Goal: Book appointment/travel/reservation

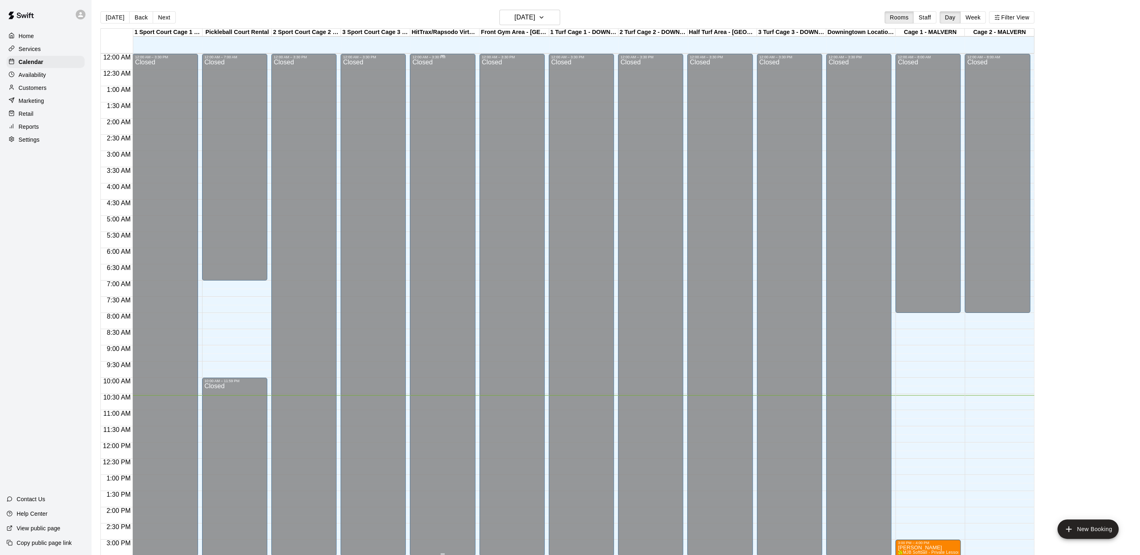
scroll to position [243, 0]
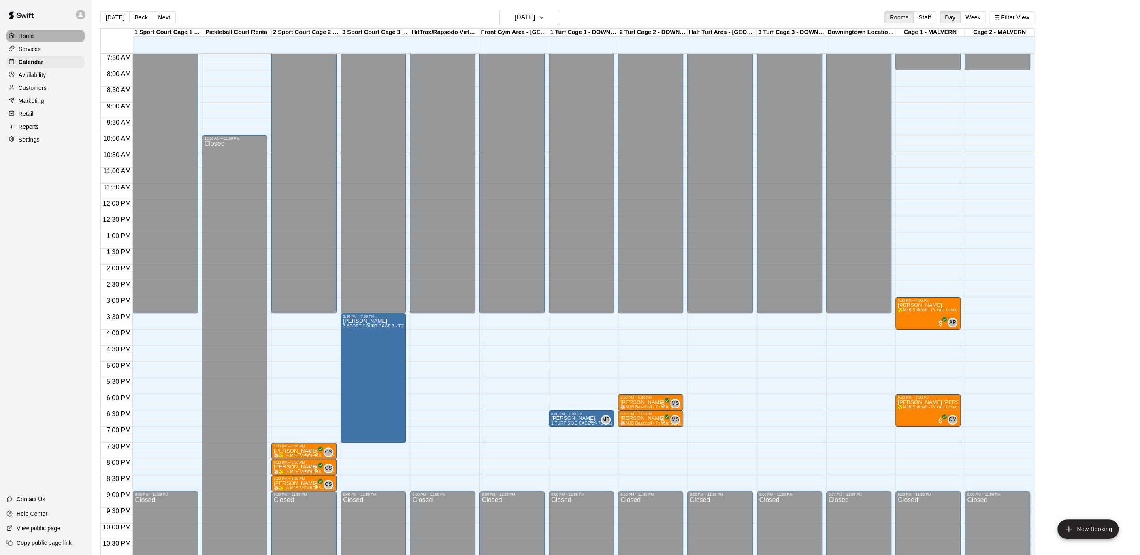
click at [26, 39] on p "Home" at bounding box center [26, 36] width 15 height 8
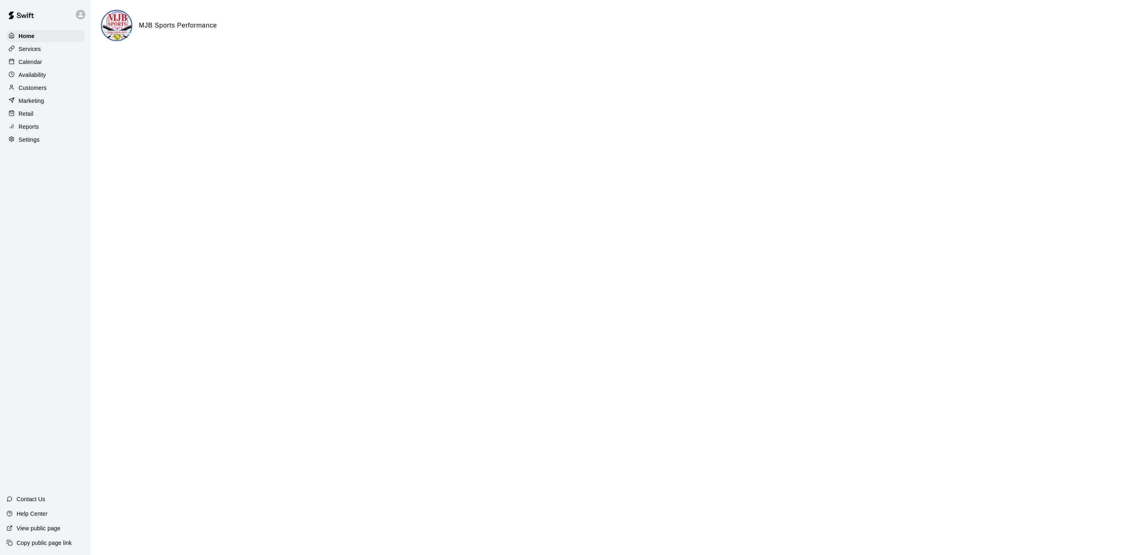
click at [30, 61] on p "Calendar" at bounding box center [30, 62] width 23 height 8
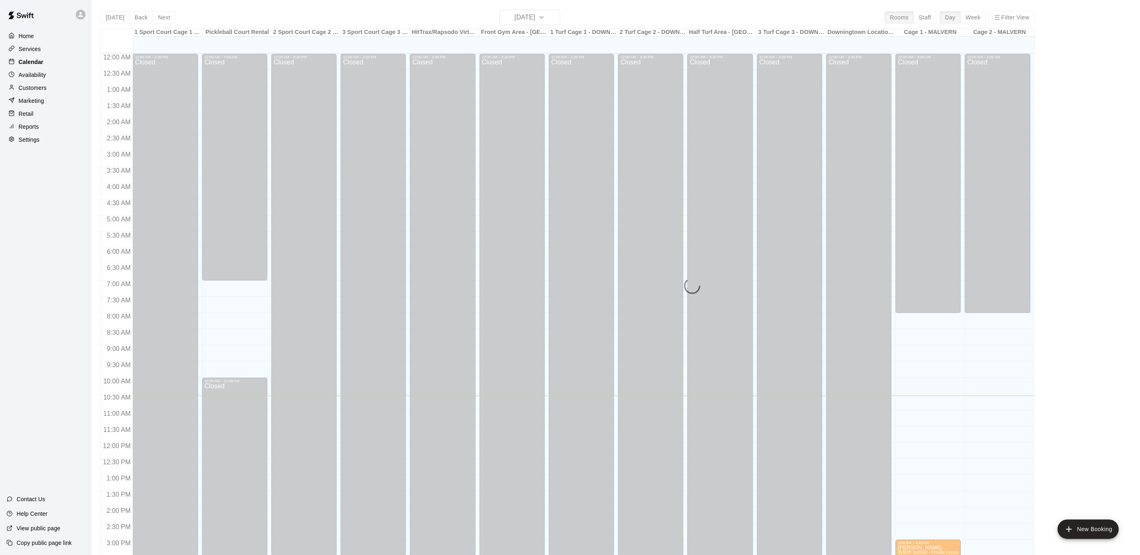
scroll to position [243, 0]
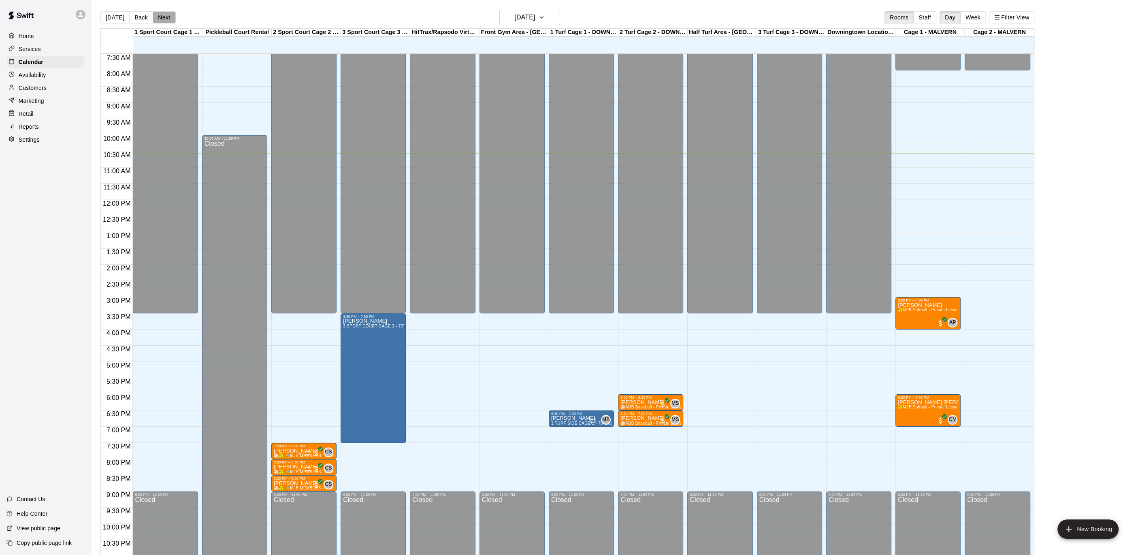
click at [160, 13] on button "Next" at bounding box center [164, 17] width 23 height 12
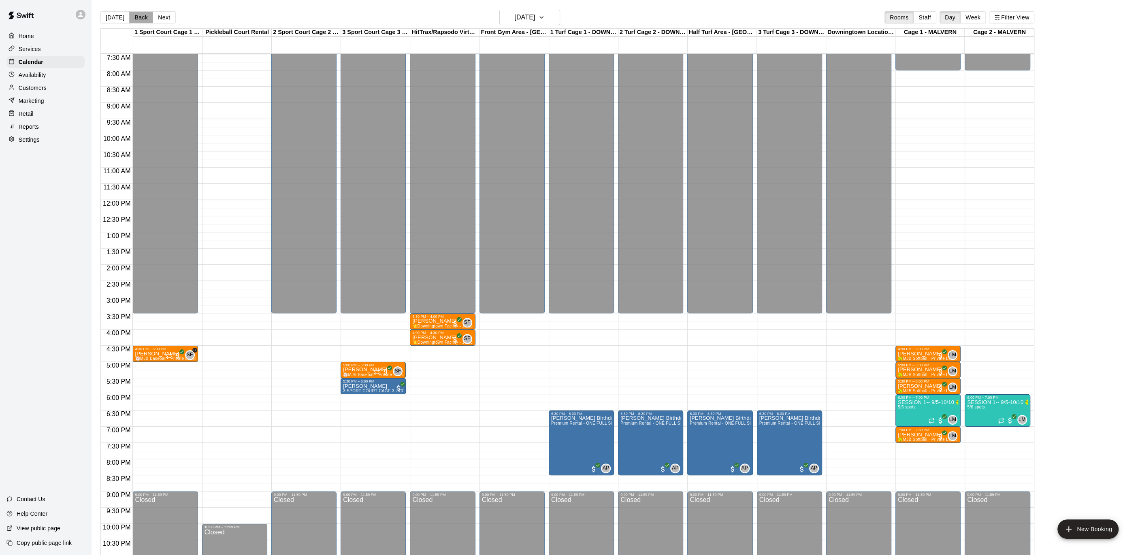
click at [141, 15] on button "Back" at bounding box center [141, 17] width 24 height 12
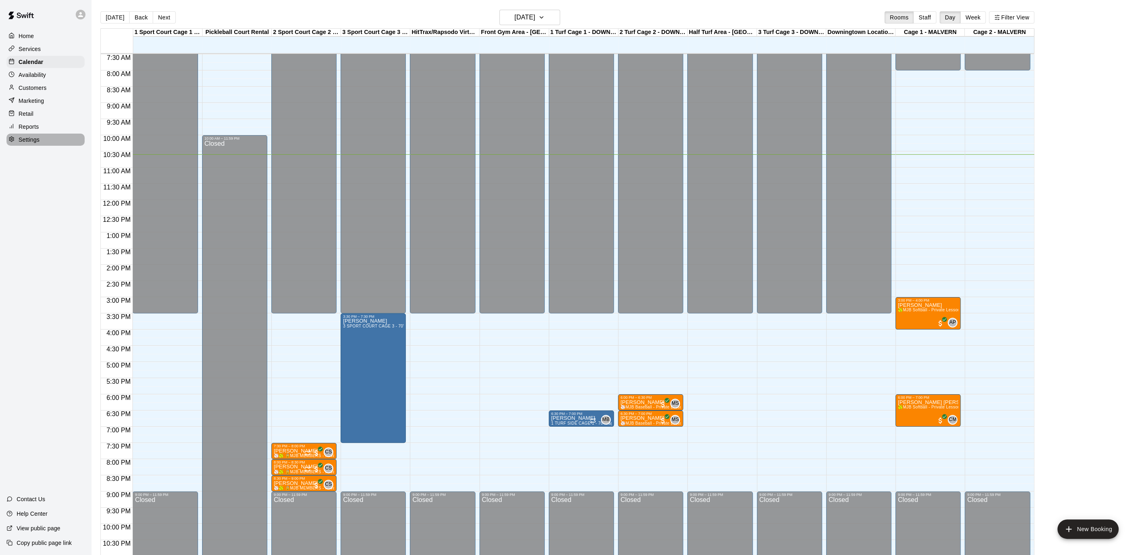
click at [19, 142] on p "Settings" at bounding box center [29, 140] width 21 height 8
select select "**"
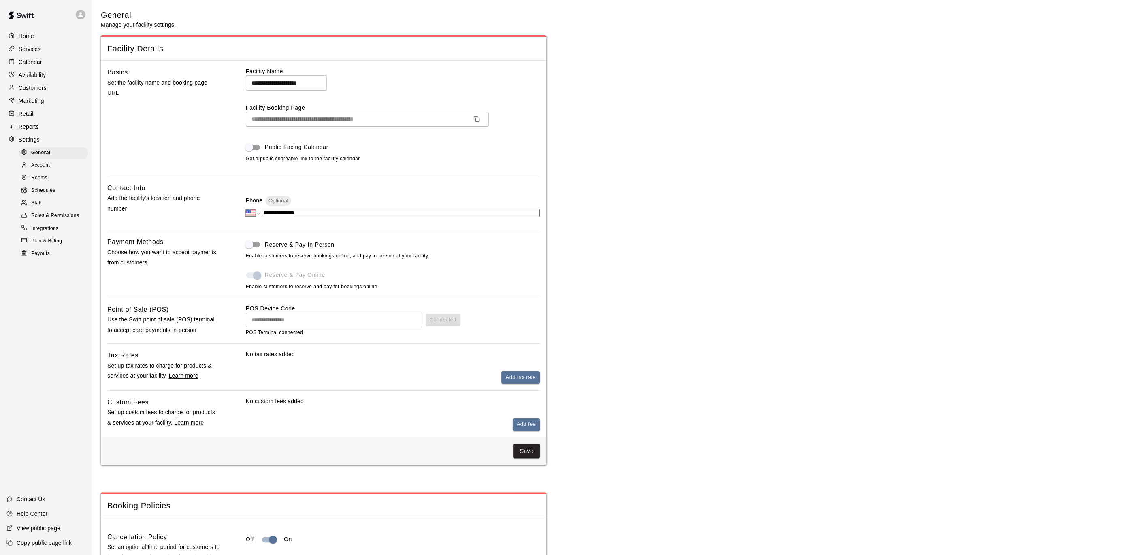
scroll to position [1578, 0]
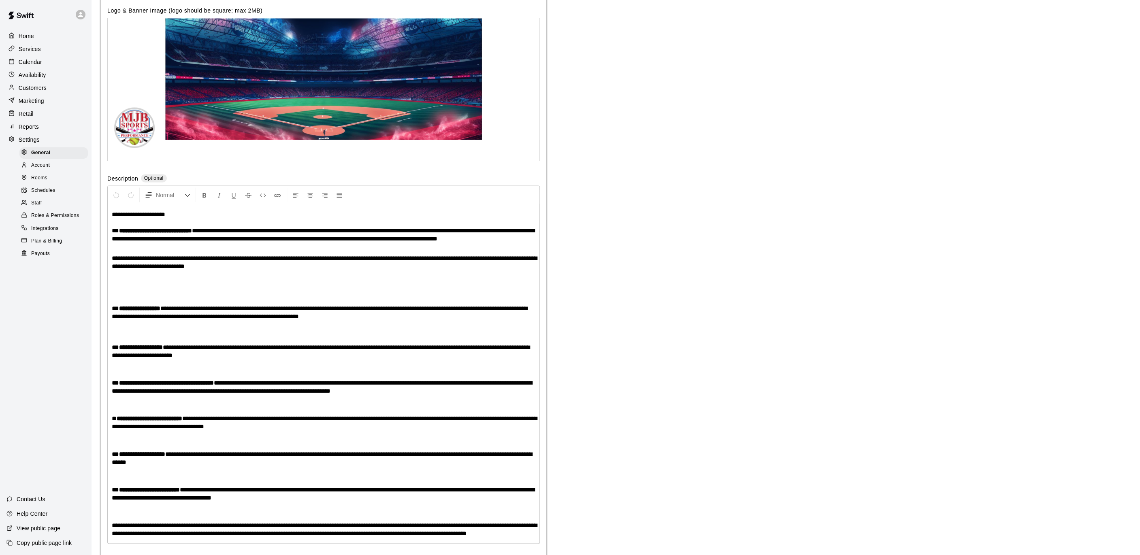
click at [43, 255] on span "Payouts" at bounding box center [40, 254] width 19 height 8
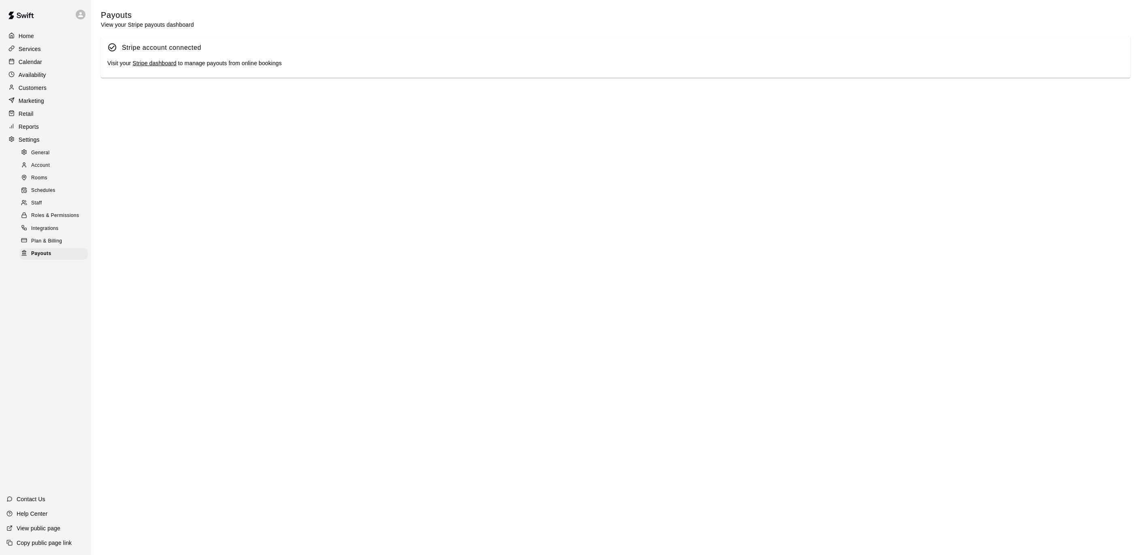
click at [151, 70] on div "Stripe account connected Visit your Stripe dashboard to manage payouts from onl…" at bounding box center [615, 57] width 1029 height 42
click at [152, 66] on link "Stripe dashboard" at bounding box center [154, 63] width 44 height 6
click at [38, 64] on p "Calendar" at bounding box center [30, 62] width 23 height 8
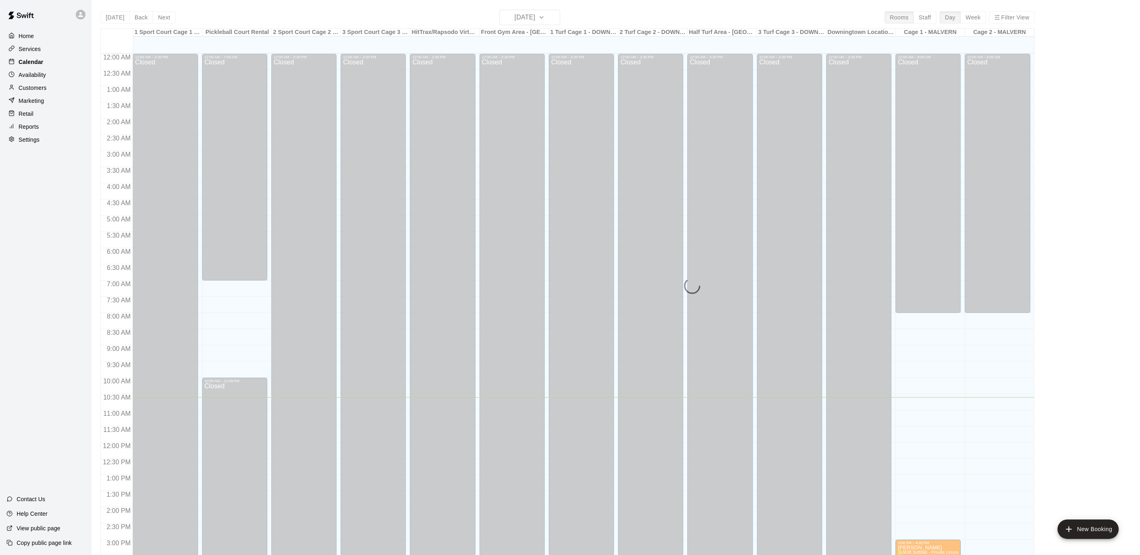
scroll to position [243, 0]
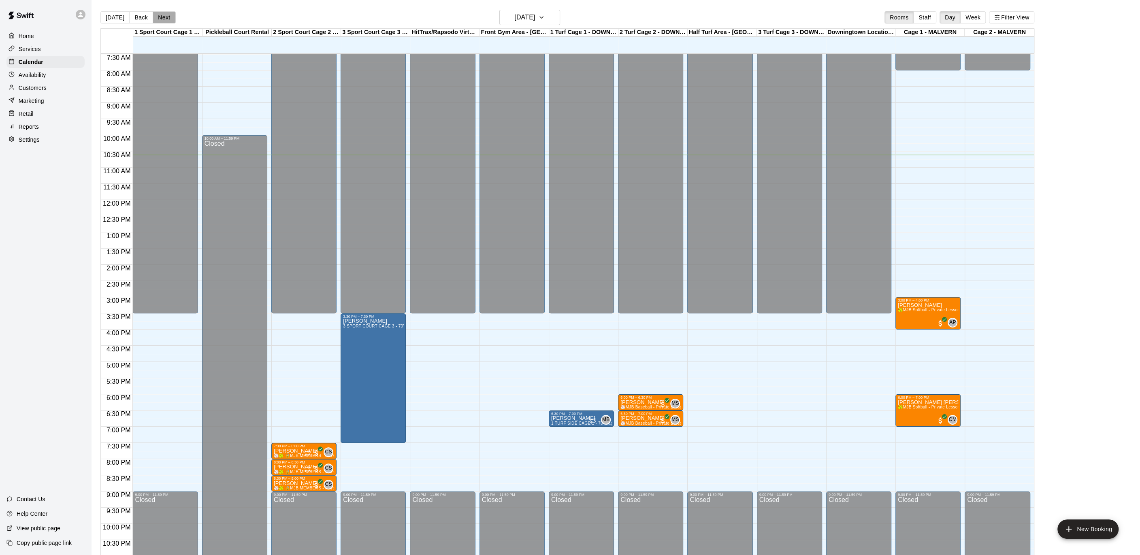
click at [162, 19] on button "Next" at bounding box center [164, 17] width 23 height 12
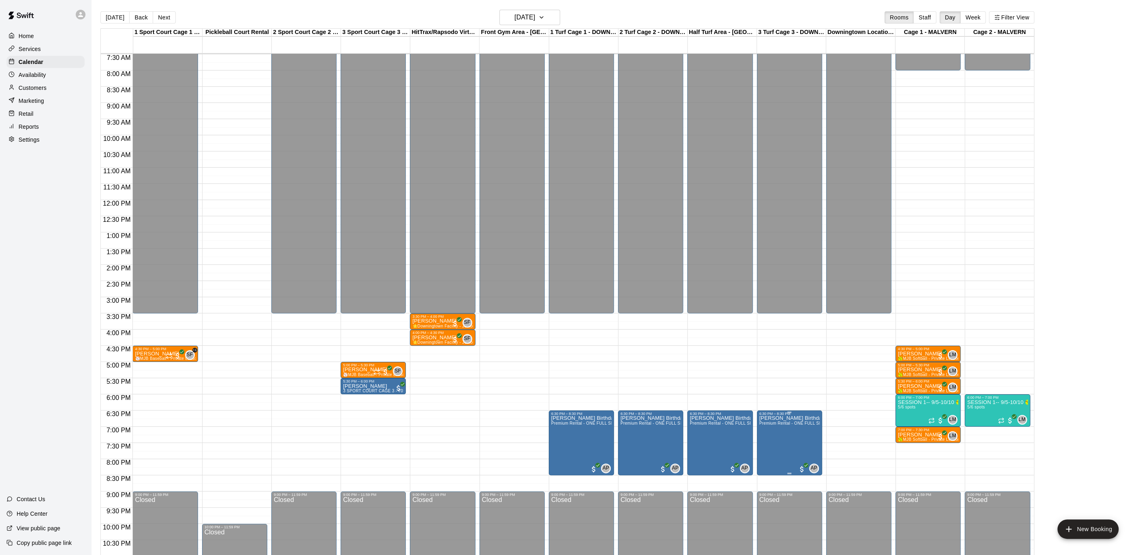
click at [769, 442] on img "edit" at bounding box center [766, 443] width 9 height 9
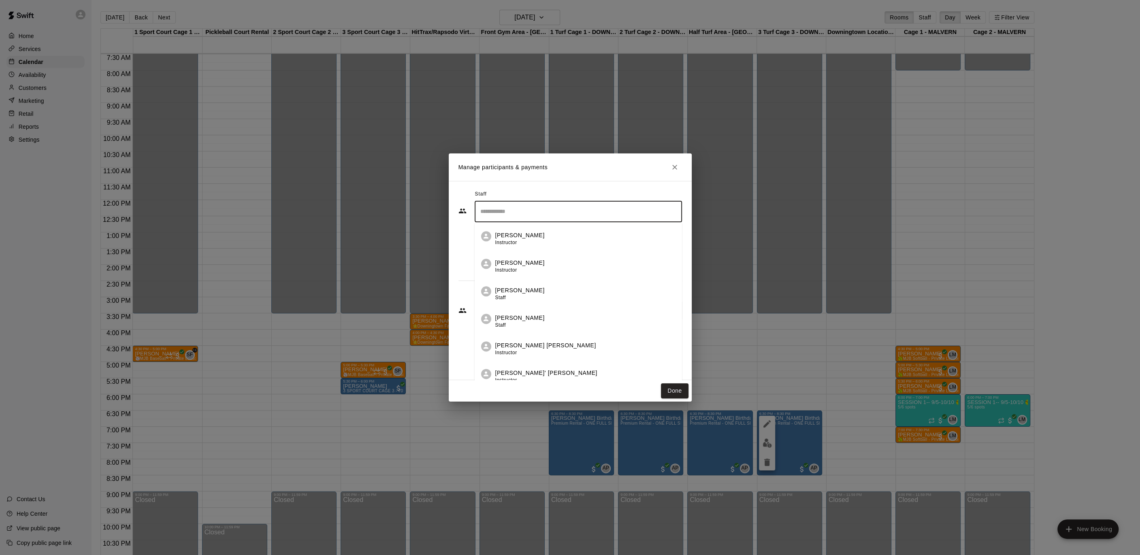
click at [496, 212] on input "Search staff" at bounding box center [578, 211] width 200 height 14
click at [507, 232] on p "[PERSON_NAME]" at bounding box center [519, 235] width 49 height 9
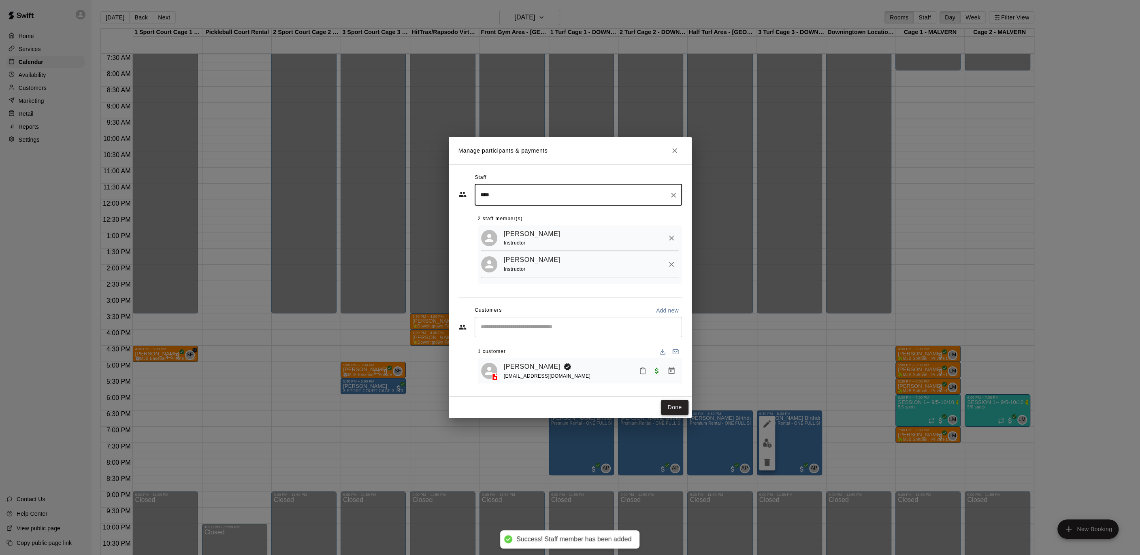
type input "****"
click at [673, 400] on button "Done" at bounding box center [674, 407] width 27 height 15
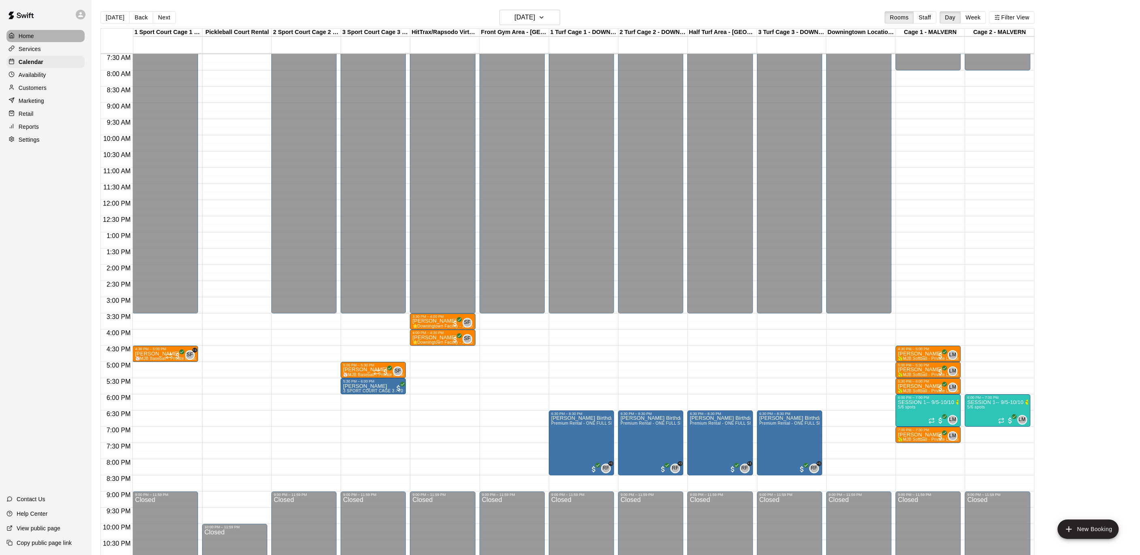
click at [33, 40] on div "Home" at bounding box center [45, 36] width 78 height 12
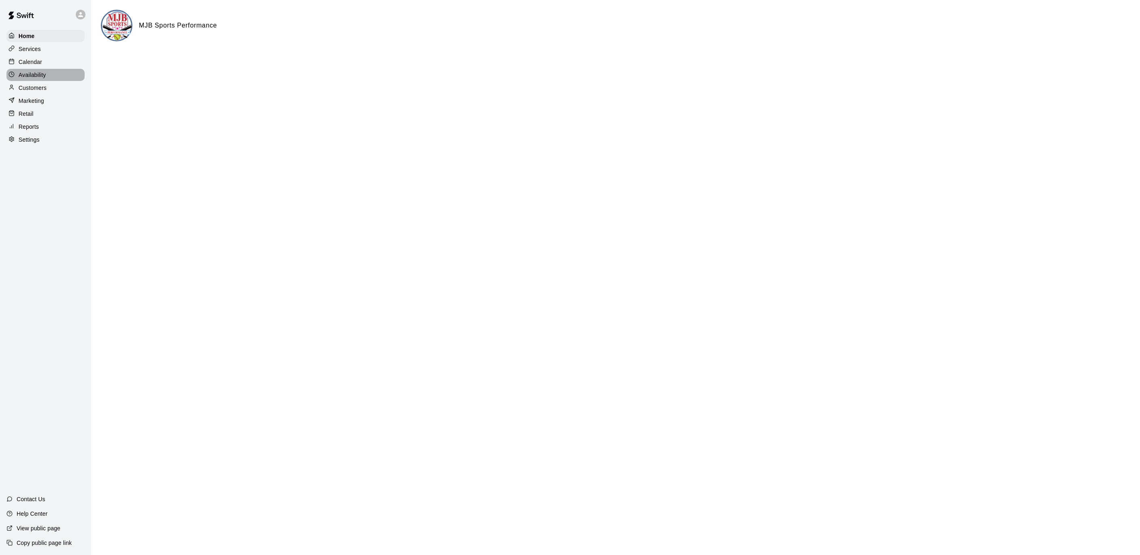
click at [32, 71] on p "Availability" at bounding box center [33, 75] width 28 height 8
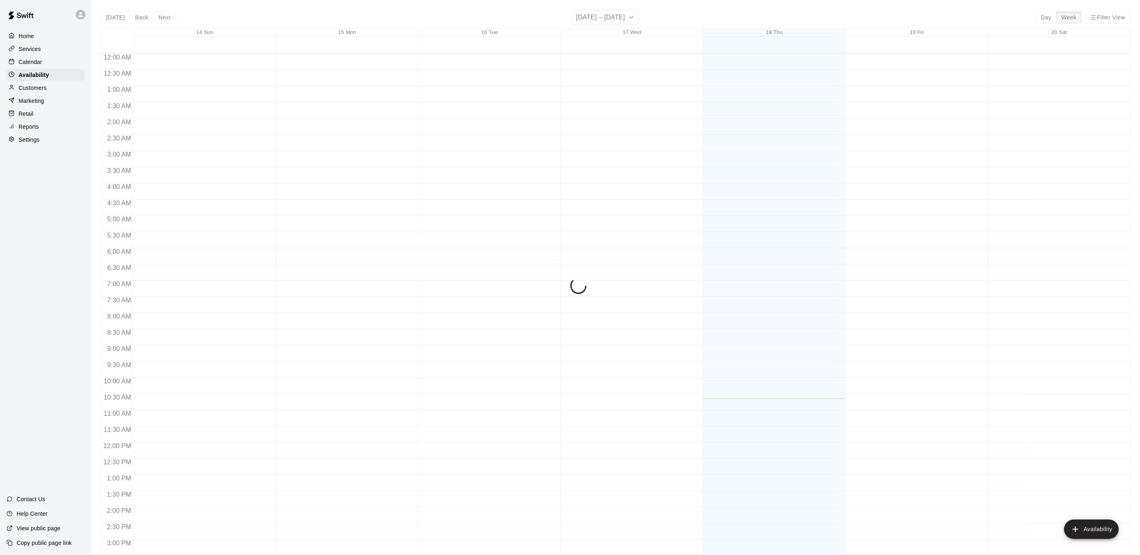
scroll to position [267, 0]
click at [36, 61] on p "Calendar" at bounding box center [30, 62] width 23 height 8
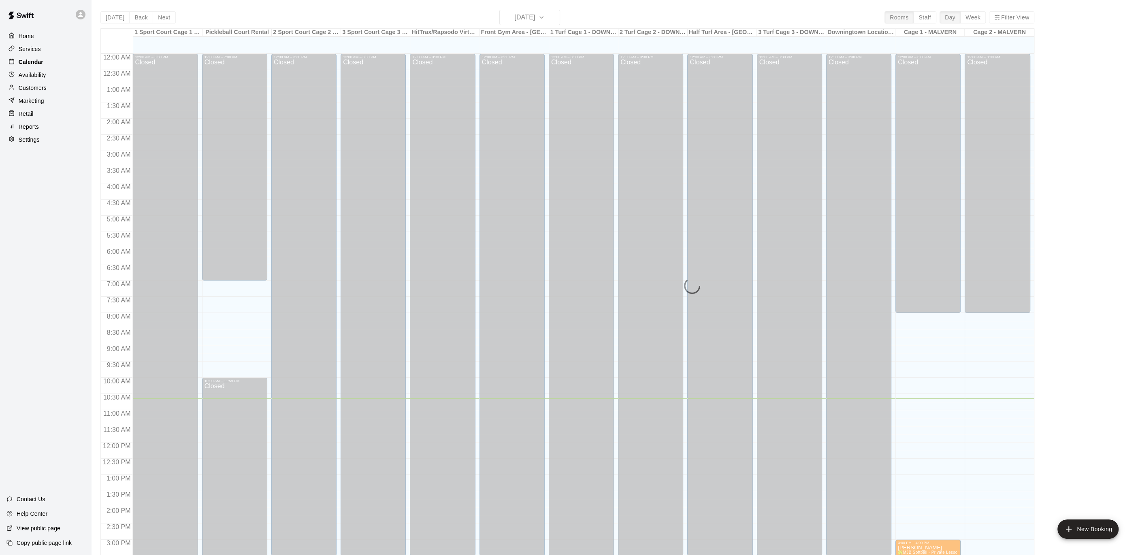
scroll to position [243, 0]
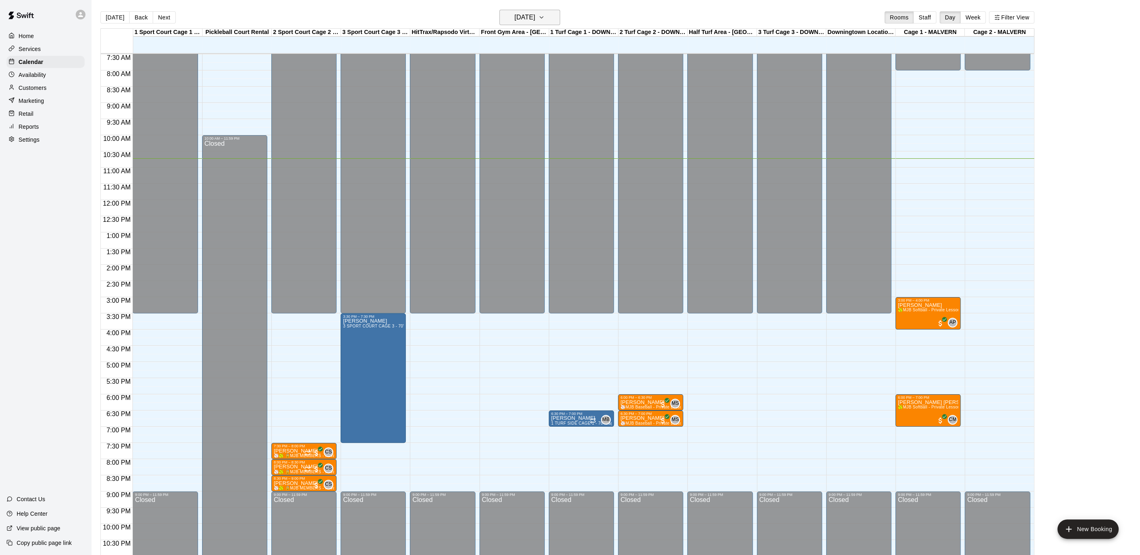
click at [559, 20] on button "[DATE]" at bounding box center [529, 17] width 61 height 15
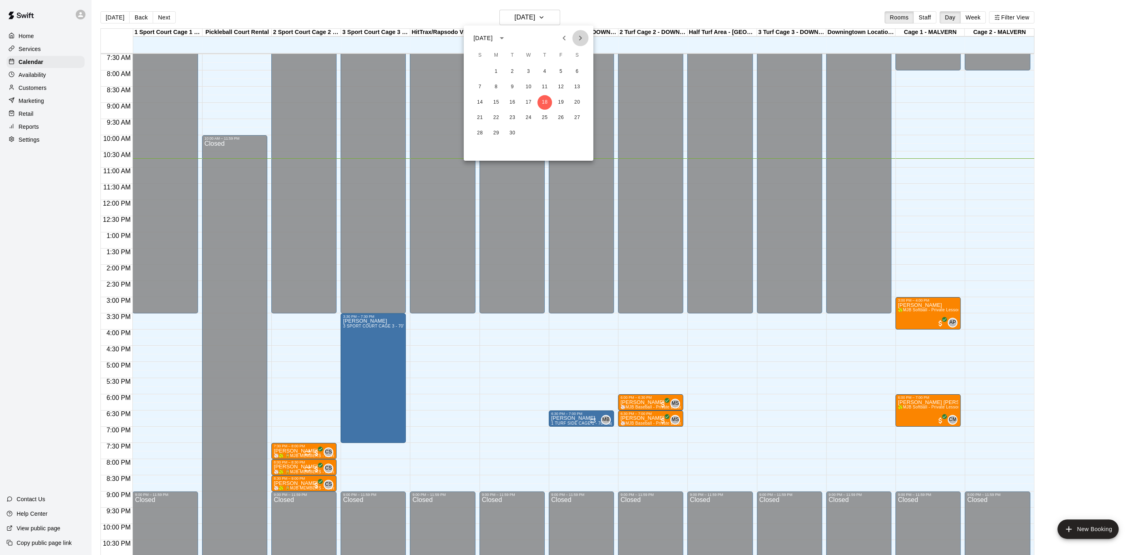
click at [580, 40] on icon "Next month" at bounding box center [580, 38] width 10 height 10
click at [499, 91] on button "6" at bounding box center [496, 87] width 15 height 15
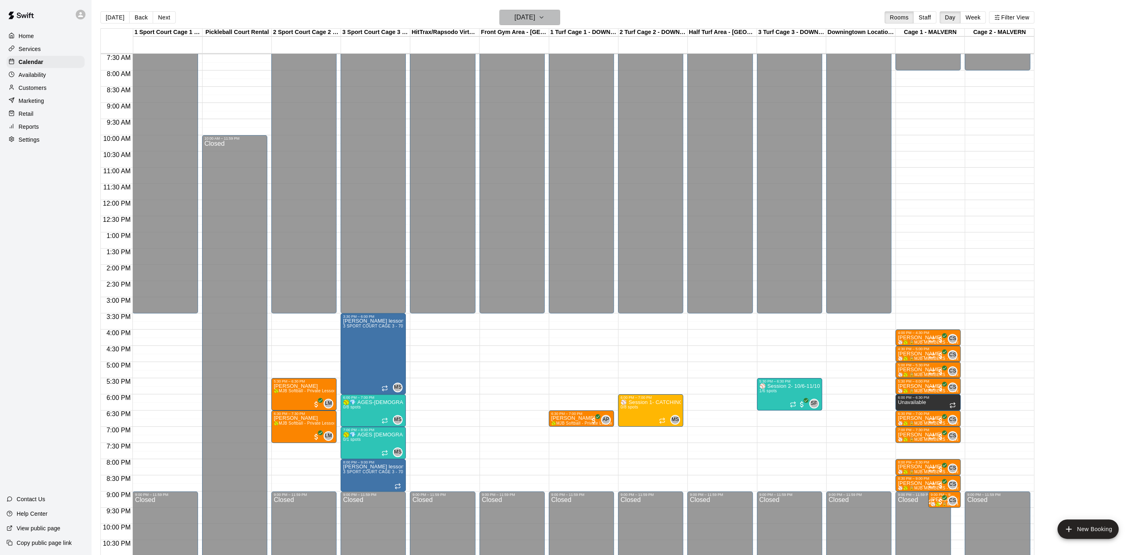
click at [545, 18] on icon "button" at bounding box center [541, 18] width 6 height 10
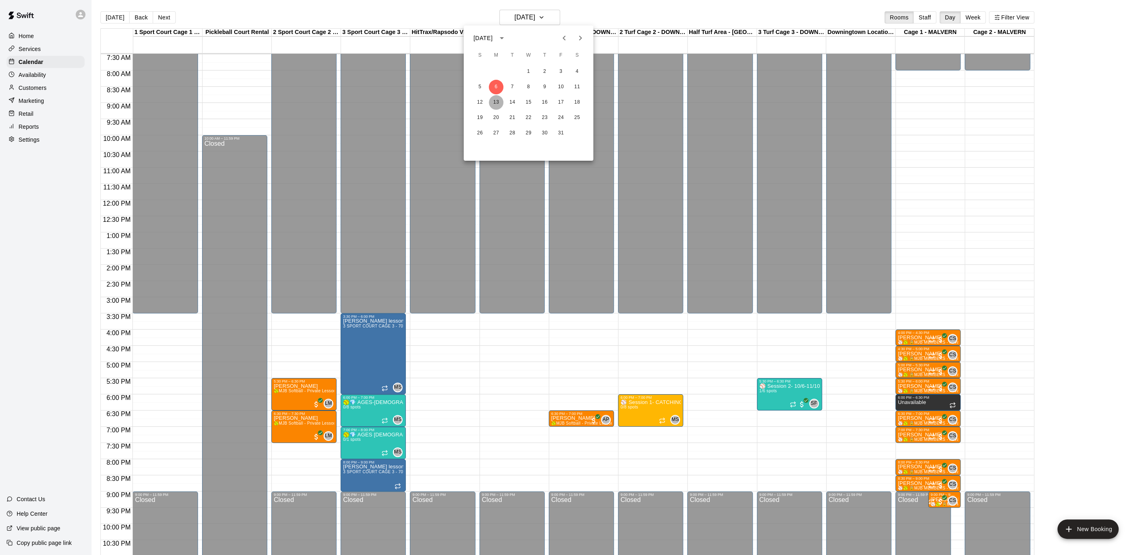
click at [500, 105] on button "13" at bounding box center [496, 102] width 15 height 15
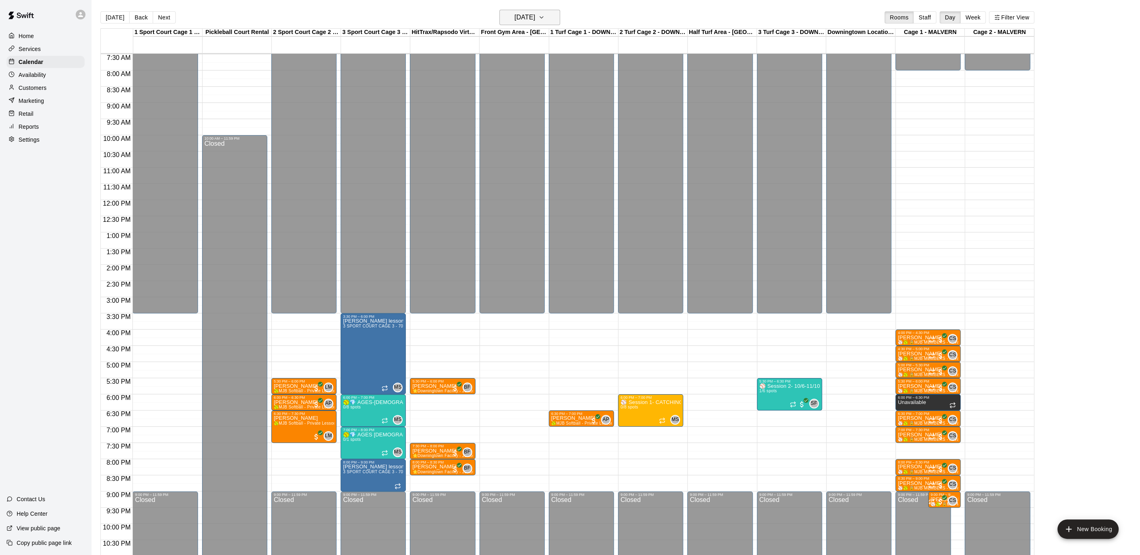
click at [543, 17] on icon "button" at bounding box center [541, 18] width 3 height 2
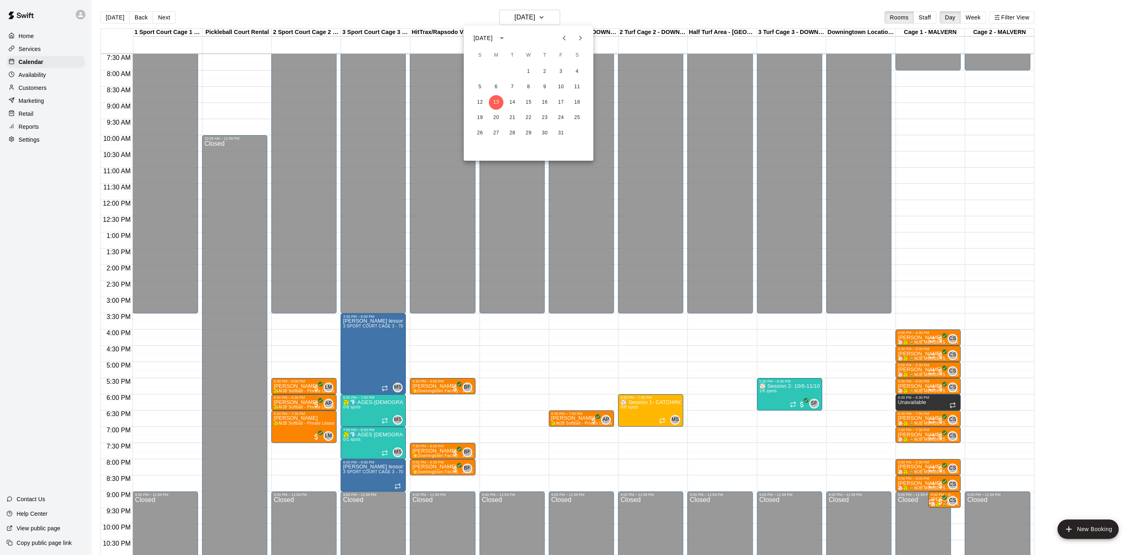
click at [585, 42] on button "Next month" at bounding box center [580, 38] width 16 height 16
click at [498, 86] on button "3" at bounding box center [496, 87] width 15 height 15
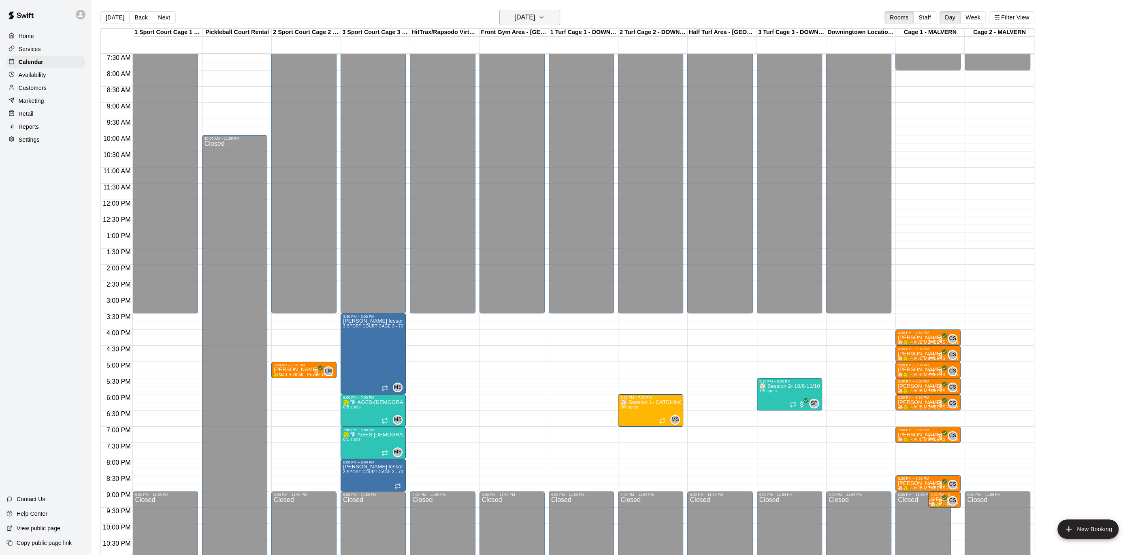
click at [557, 12] on button "[DATE]" at bounding box center [529, 17] width 61 height 15
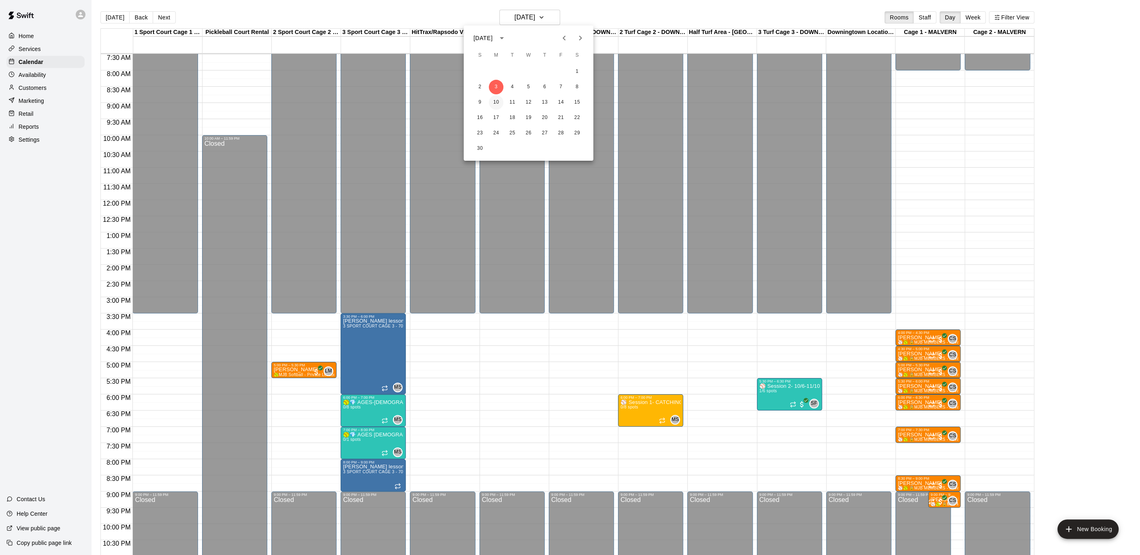
click at [492, 100] on button "10" at bounding box center [496, 102] width 15 height 15
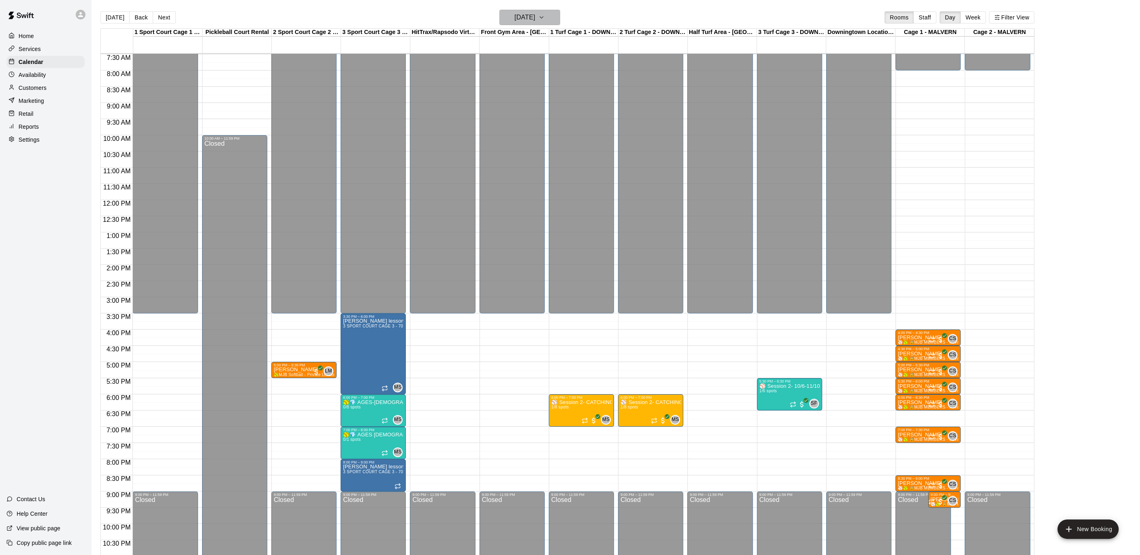
click at [545, 15] on icon "button" at bounding box center [541, 18] width 6 height 10
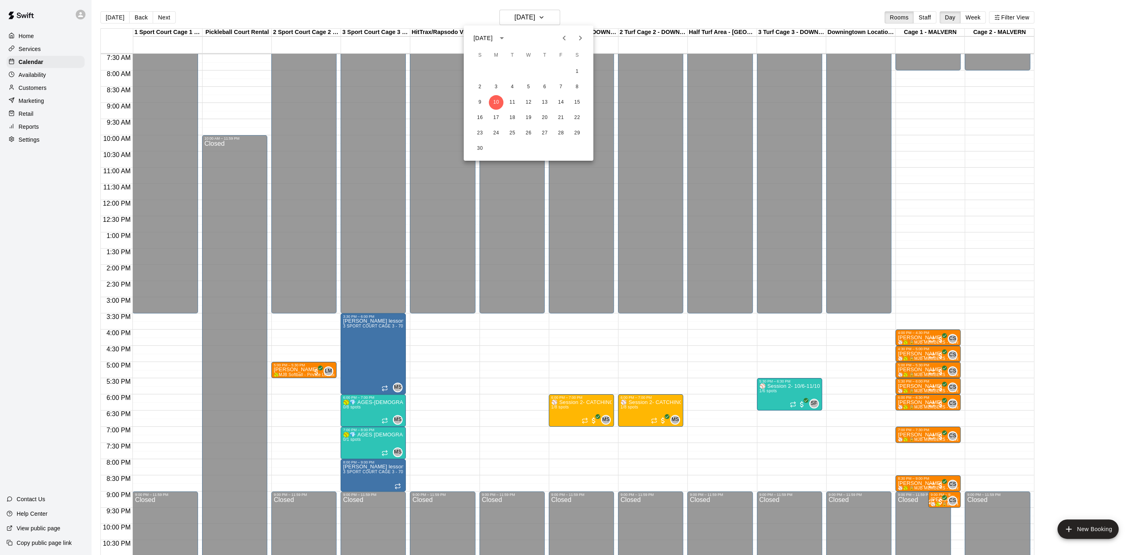
click at [124, 19] on div at bounding box center [570, 277] width 1140 height 555
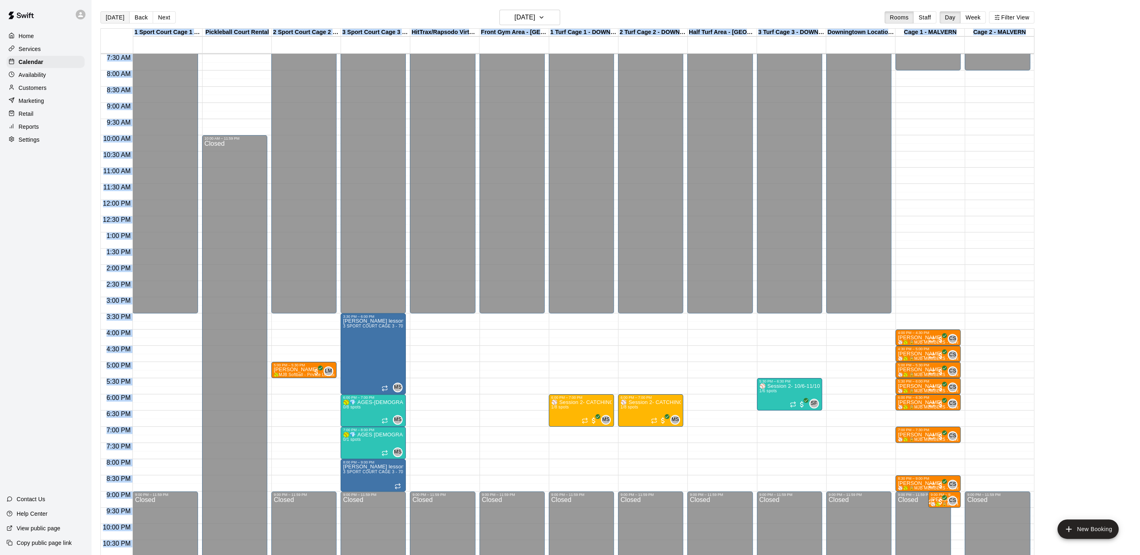
click at [124, 19] on button "[DATE]" at bounding box center [114, 17] width 29 height 12
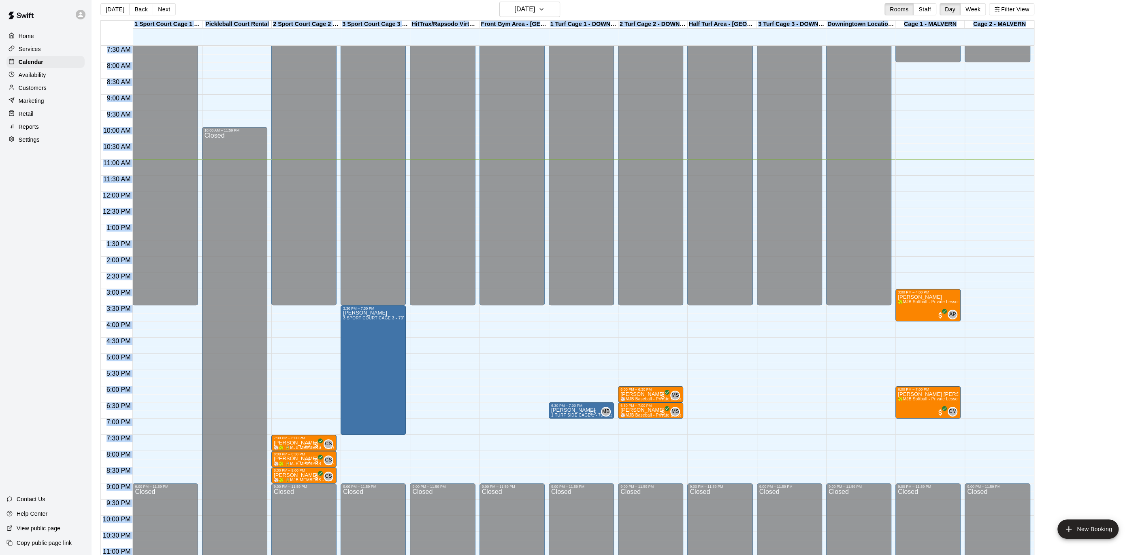
scroll to position [13, 0]
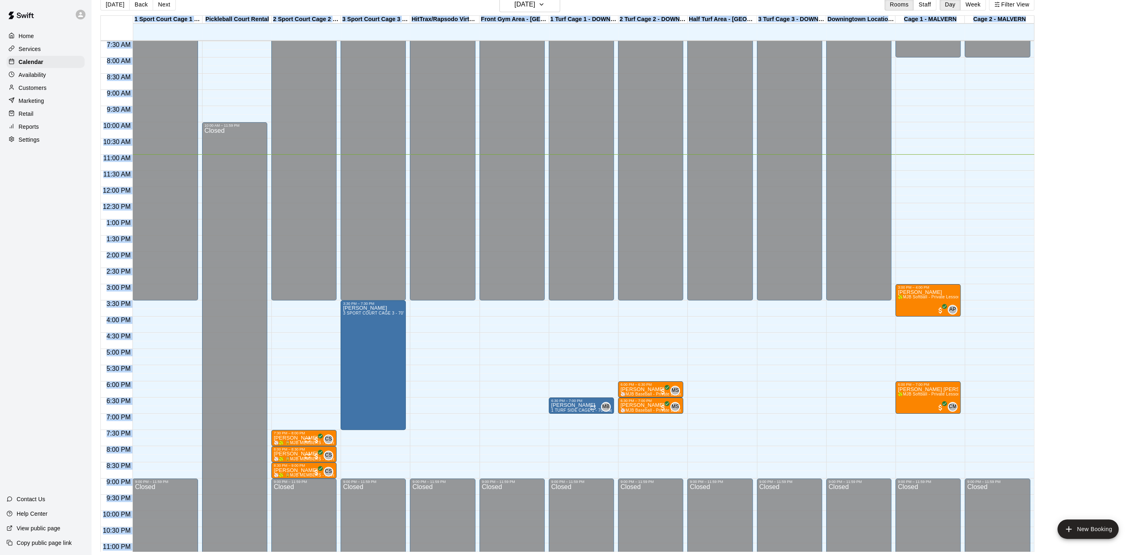
click at [37, 37] on div "Home" at bounding box center [45, 36] width 78 height 12
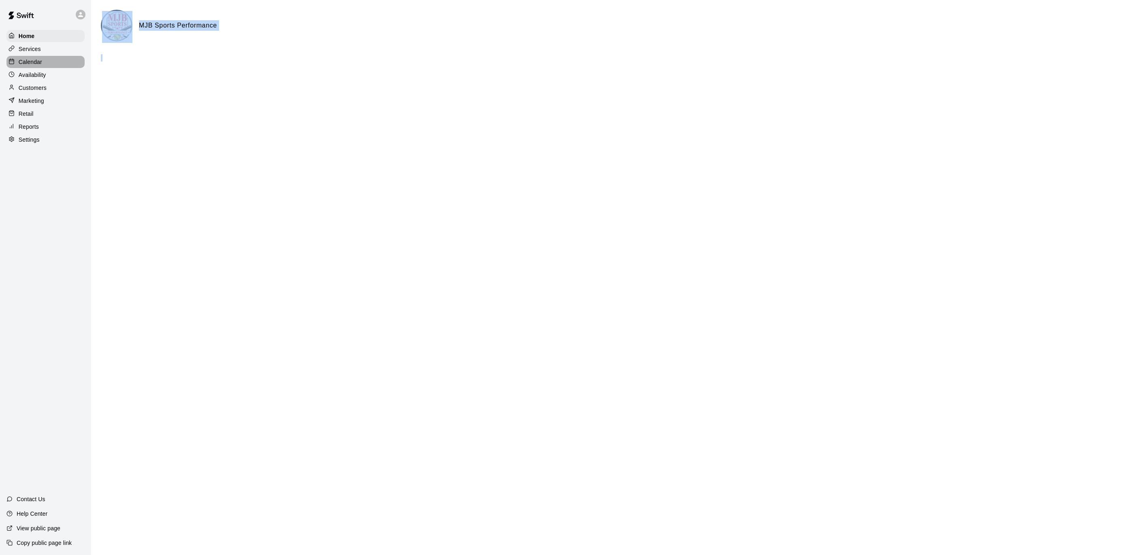
click at [41, 56] on div "Calendar" at bounding box center [45, 62] width 78 height 12
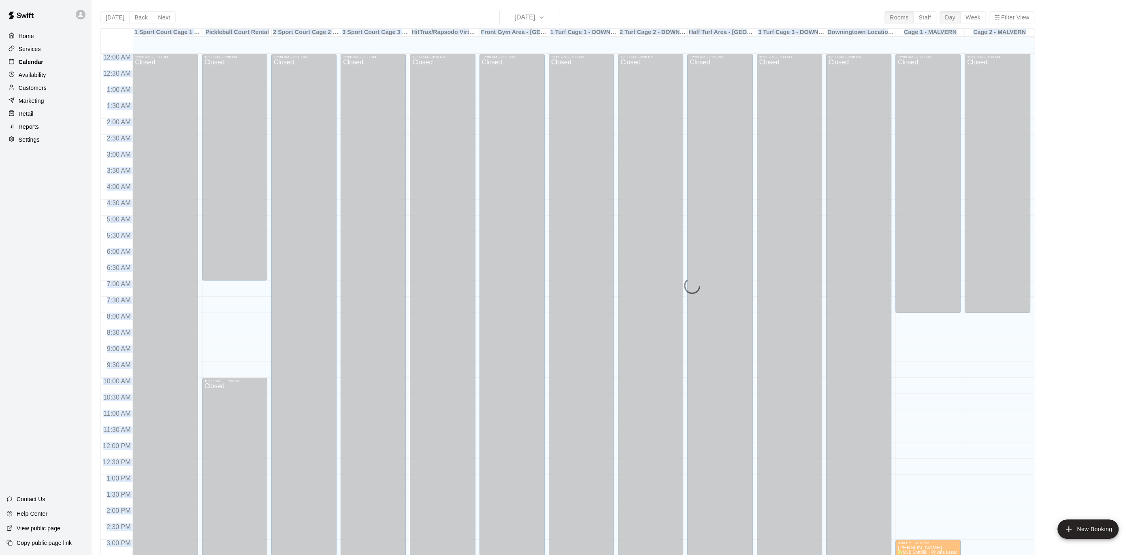
scroll to position [243, 0]
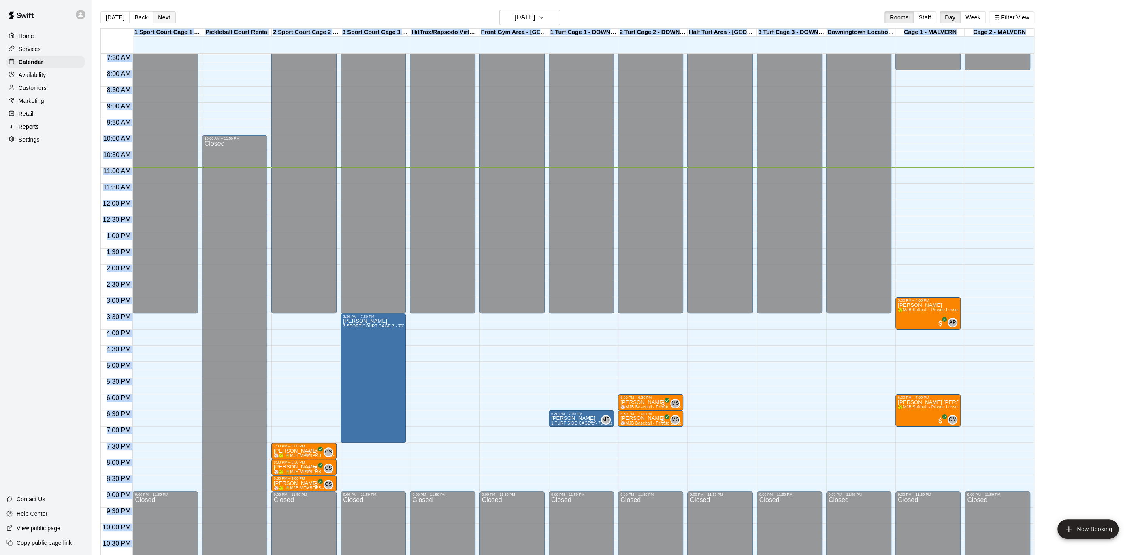
click at [157, 14] on button "Next" at bounding box center [164, 17] width 23 height 12
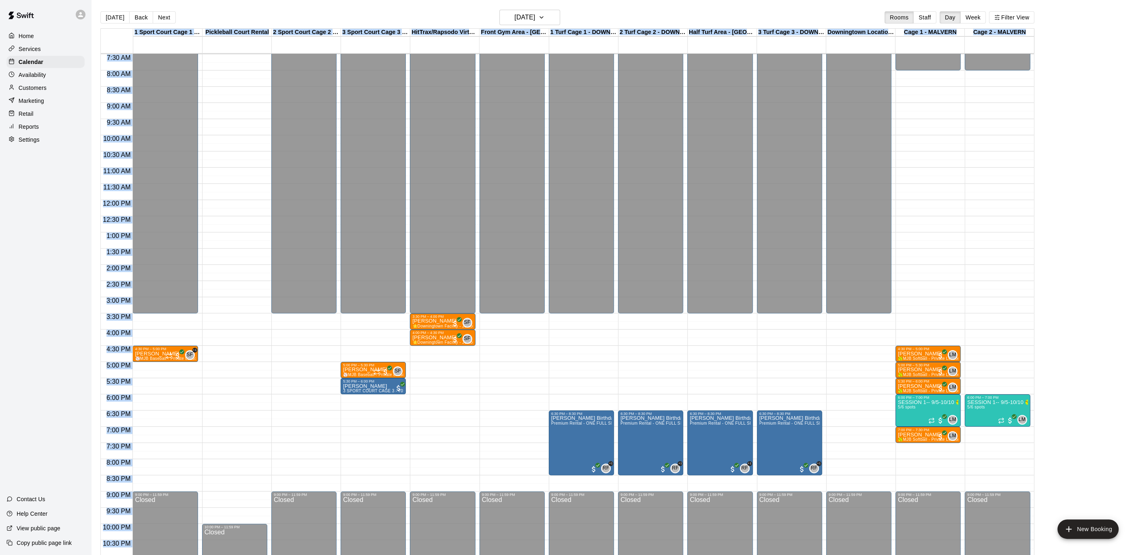
click at [978, 364] on div "12:00 AM – 8:00 AM Closed 6:00 PM – 7:00 PM SESSION 1-- 9/5-10/10 🥎 6 week Soft…" at bounding box center [997, 199] width 65 height 777
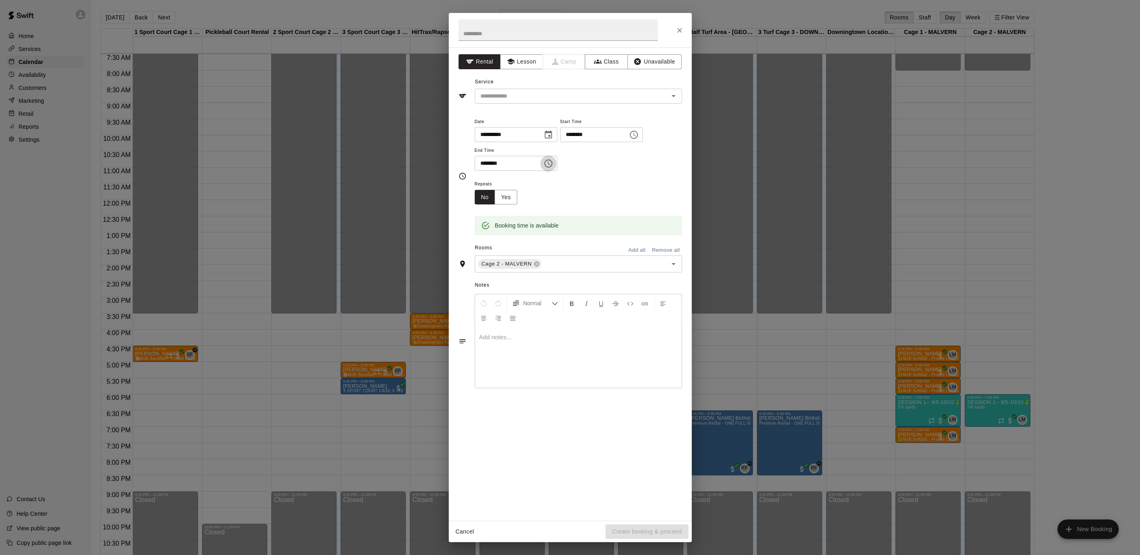
click at [553, 165] on icon "Choose time, selected time is 5:30 PM" at bounding box center [548, 164] width 10 height 10
drag, startPoint x: 482, startPoint y: 194, endPoint x: 488, endPoint y: 192, distance: 5.9
click at [494, 221] on li "06" at bounding box center [499, 224] width 10 height 7
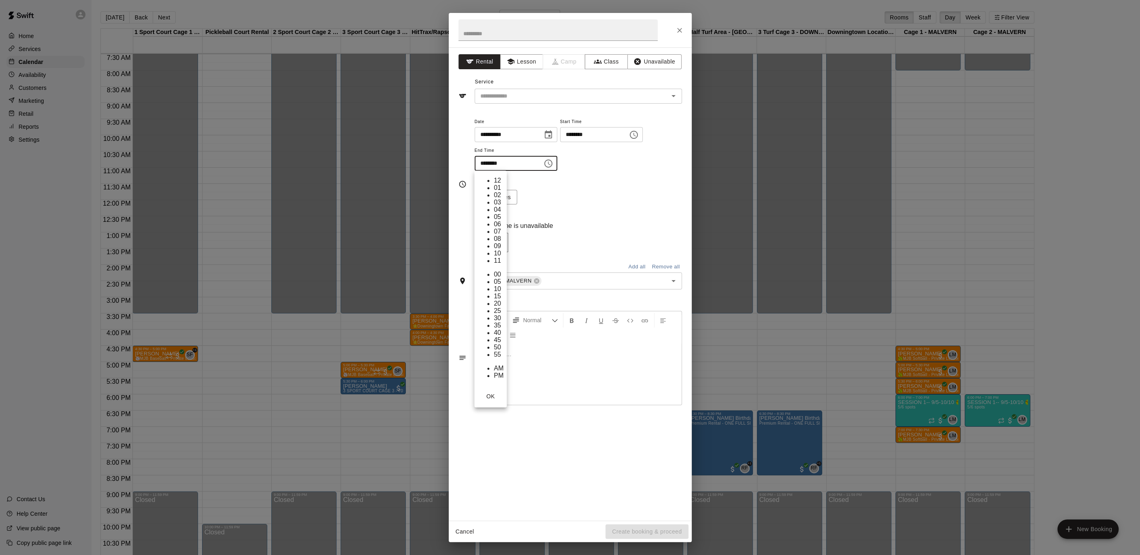
scroll to position [0, 0]
click at [503, 271] on li "00" at bounding box center [499, 274] width 10 height 7
type input "********"
click at [477, 34] on input "text" at bounding box center [557, 29] width 199 height 21
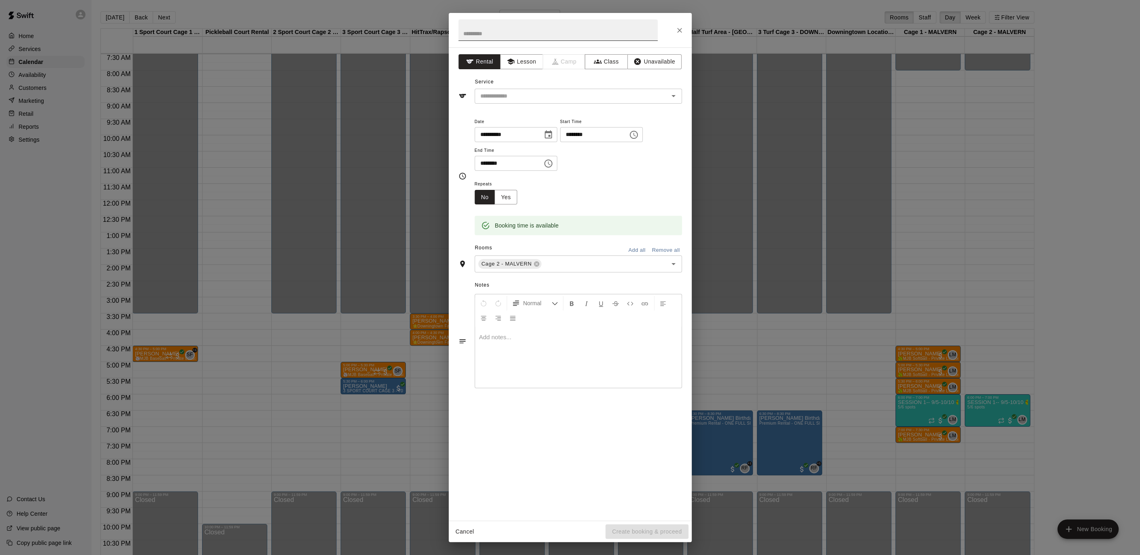
click at [477, 34] on input "text" at bounding box center [557, 29] width 199 height 21
drag, startPoint x: 499, startPoint y: 36, endPoint x: 456, endPoint y: 31, distance: 42.8
click at [456, 31] on h2 "******" at bounding box center [558, 30] width 219 height 34
click at [675, 92] on icon "Open" at bounding box center [674, 96] width 10 height 10
type input "******"
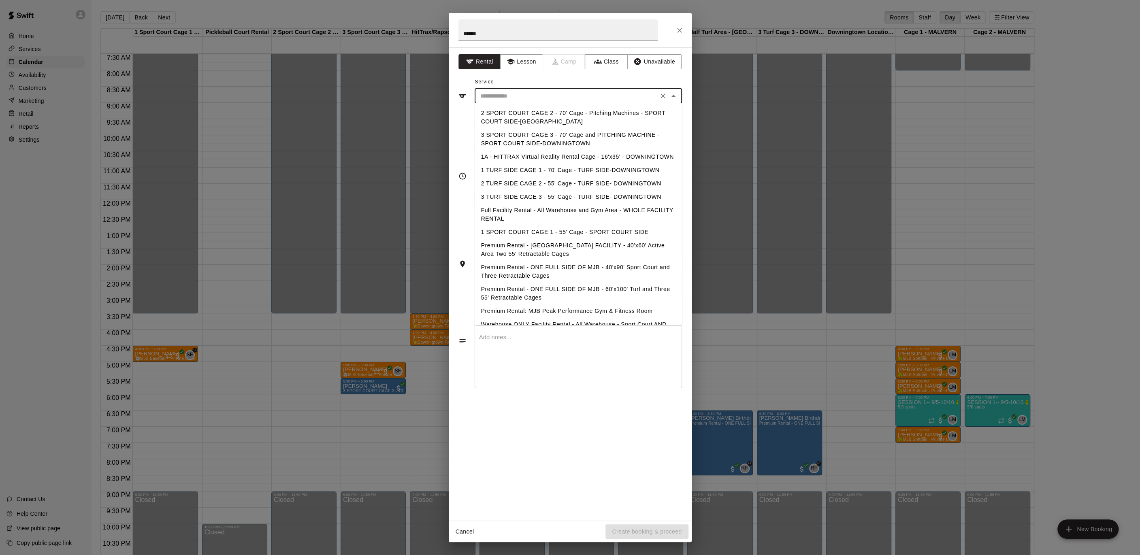
scroll to position [18, 0]
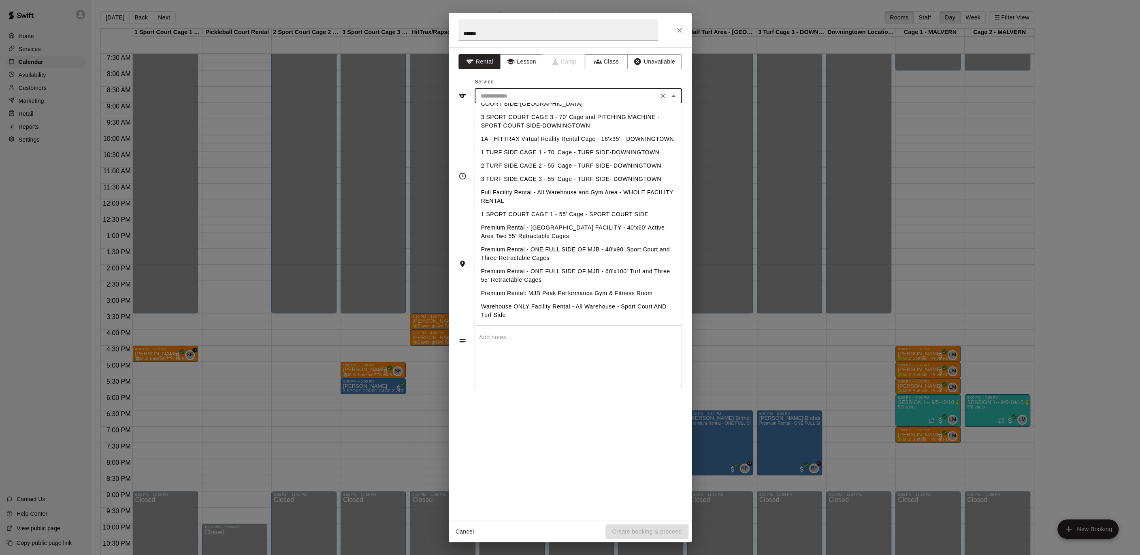
click at [625, 230] on li "Premium Rental - [GEOGRAPHIC_DATA] FACILITY - 40'x60' Active Area Two 55' Retra…" at bounding box center [578, 232] width 207 height 22
type input "**********"
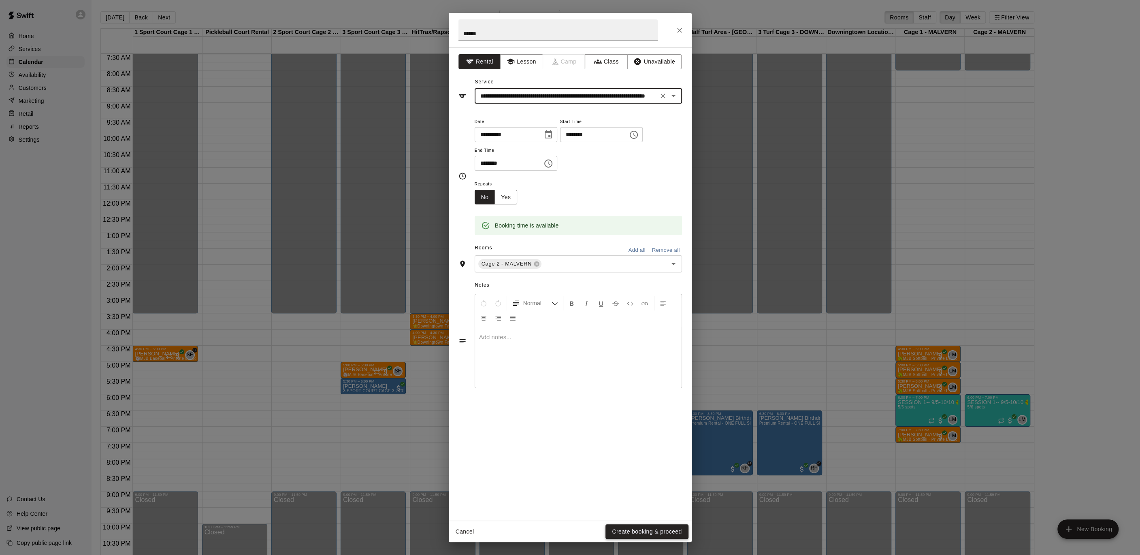
click at [660, 529] on button "Create booking & proceed" at bounding box center [646, 531] width 83 height 15
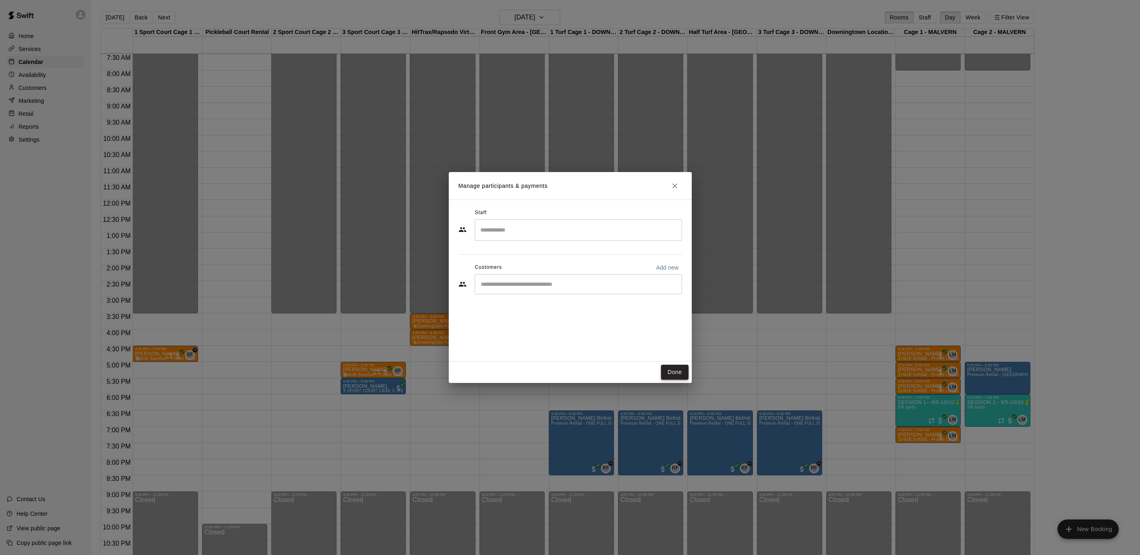
click at [682, 372] on button "Done" at bounding box center [674, 372] width 27 height 15
